Goal: Find specific page/section: Find specific page/section

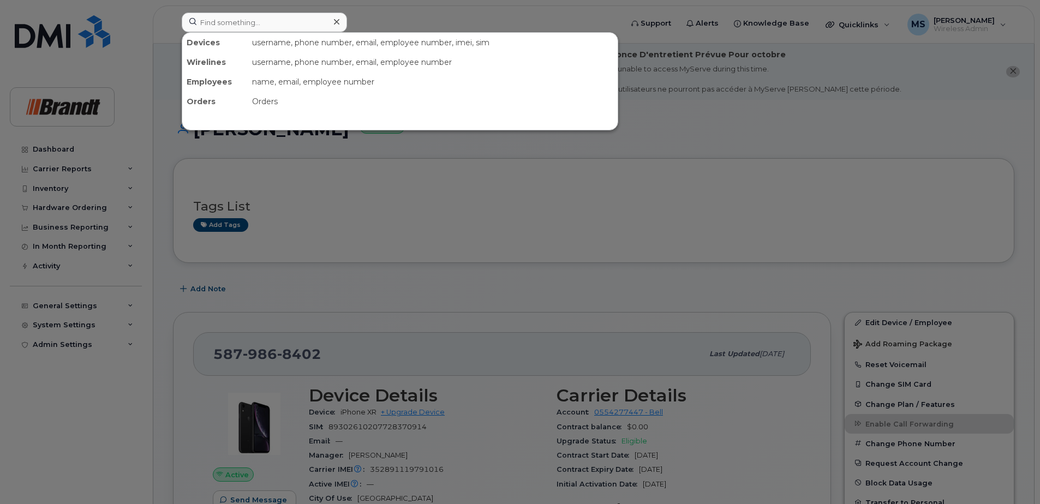
scroll to position [164, 0]
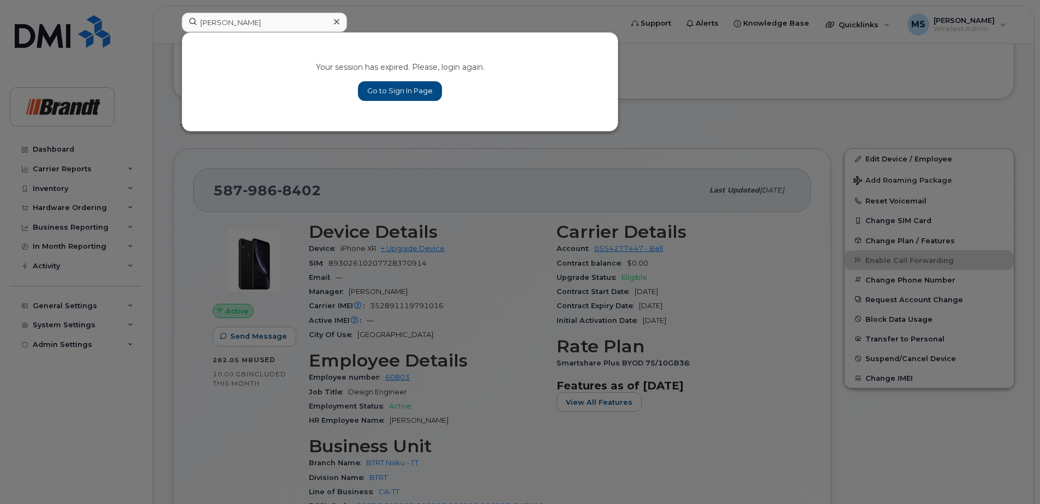
type input "[PERSON_NAME]"
click at [402, 99] on link "Go to Sign In Page" at bounding box center [400, 91] width 84 height 20
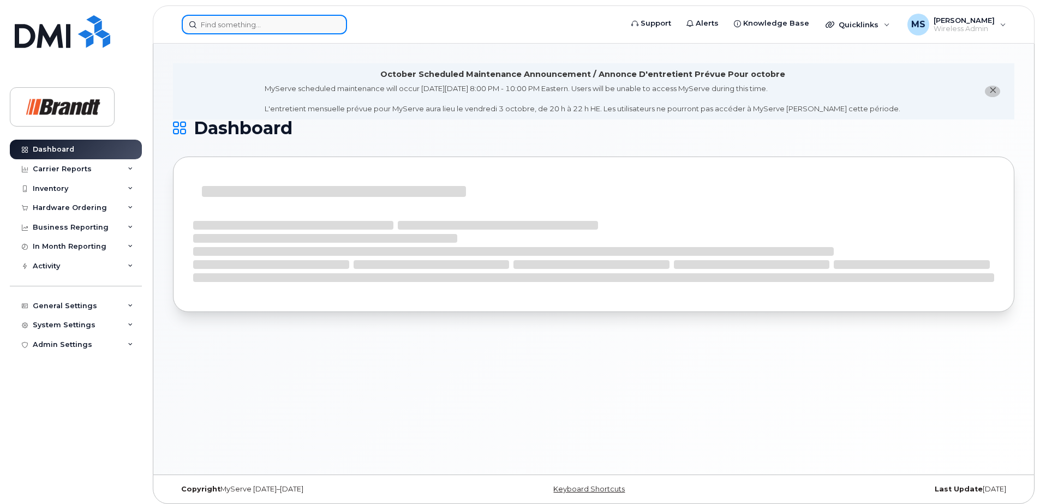
click at [255, 34] on input at bounding box center [264, 25] width 165 height 20
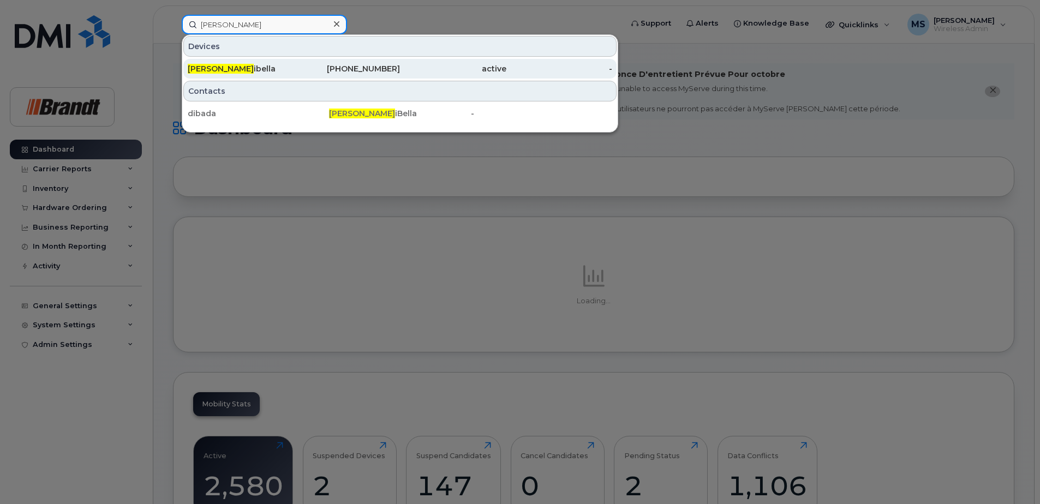
type input "[PERSON_NAME]"
click at [405, 77] on div "active" at bounding box center [453, 69] width 106 height 20
